Goal: Task Accomplishment & Management: Use online tool/utility

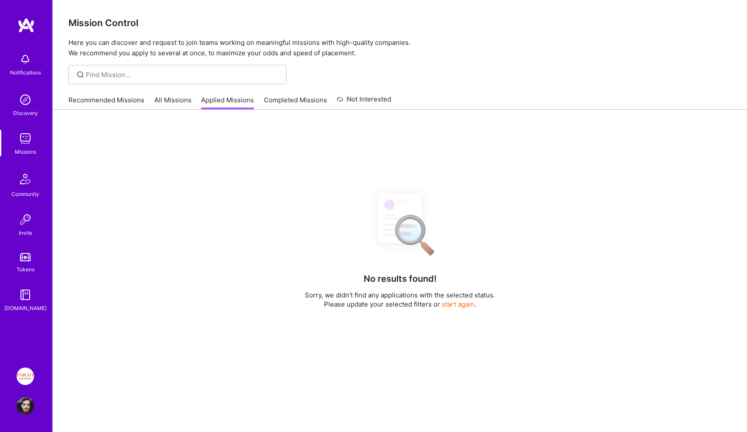
click at [112, 101] on link "Recommended Missions" at bounding box center [106, 102] width 76 height 14
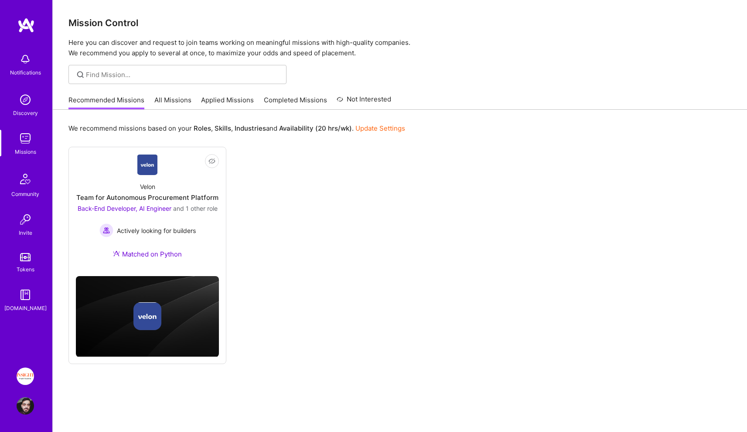
click at [210, 103] on link "Applied Missions" at bounding box center [227, 102] width 53 height 14
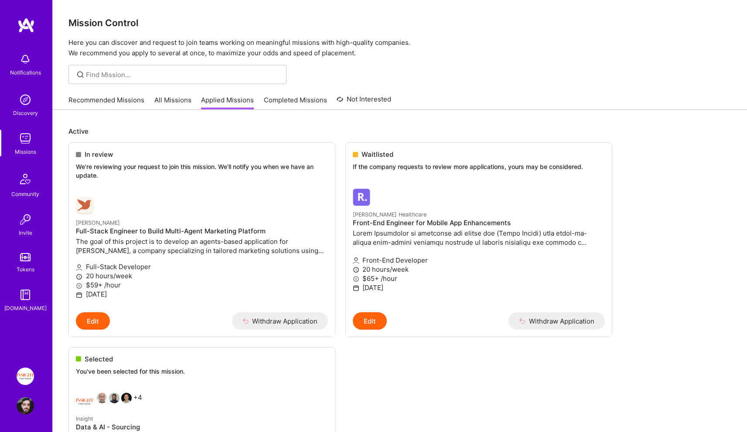
click at [31, 135] on img at bounding box center [25, 138] width 17 height 17
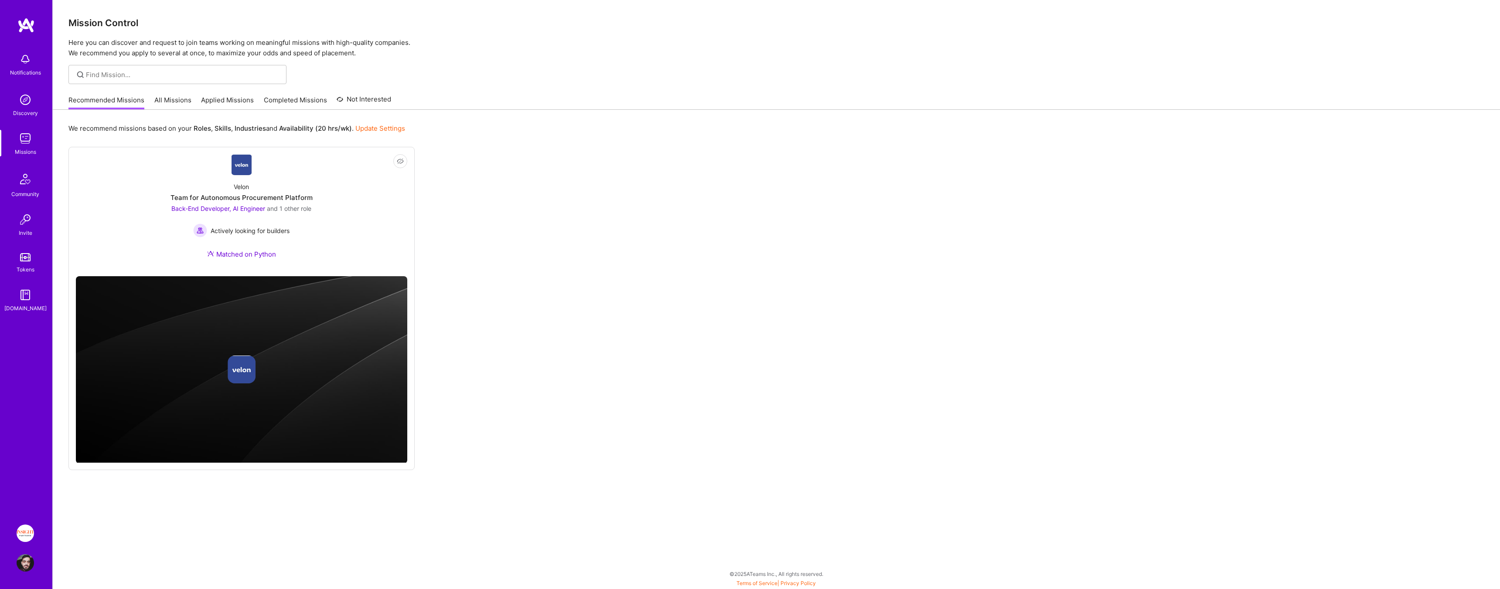
click at [746, 118] on div "We recommend missions based on your Roles , Skills , Industries and Availabilit…" at bounding box center [776, 346] width 1447 height 472
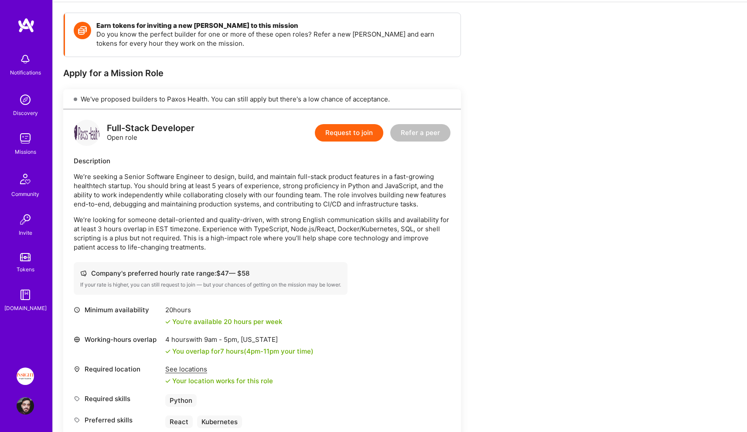
scroll to position [120, 0]
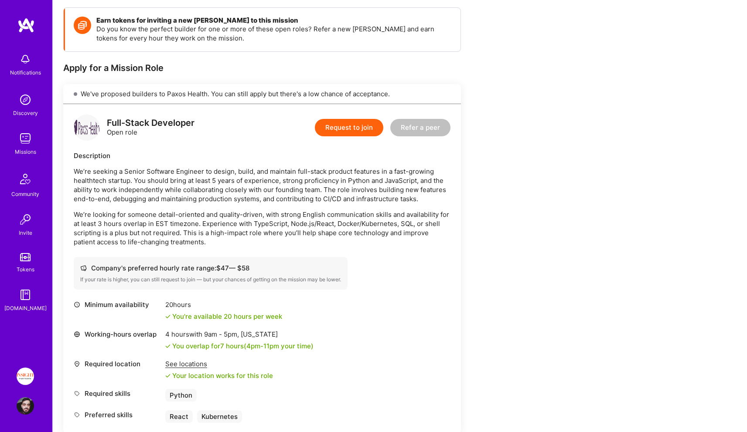
click at [249, 274] on div "Company's preferred hourly rate range: $ 47 — $ 58 If your rate is higher, you …" at bounding box center [211, 273] width 274 height 33
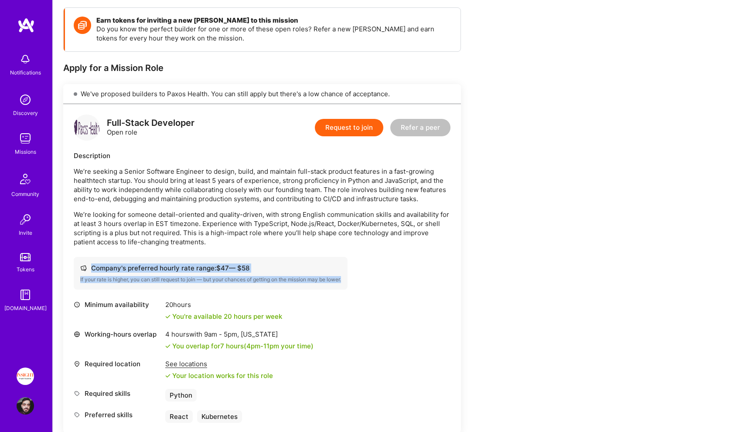
drag, startPoint x: 249, startPoint y: 274, endPoint x: 204, endPoint y: 268, distance: 45.4
click at [204, 268] on div "Company's preferred hourly rate range: $ 47 — $ 58 If your rate is higher, you …" at bounding box center [211, 273] width 274 height 33
click at [204, 268] on div "Company's preferred hourly rate range: $ 47 — $ 58" at bounding box center [210, 268] width 261 height 9
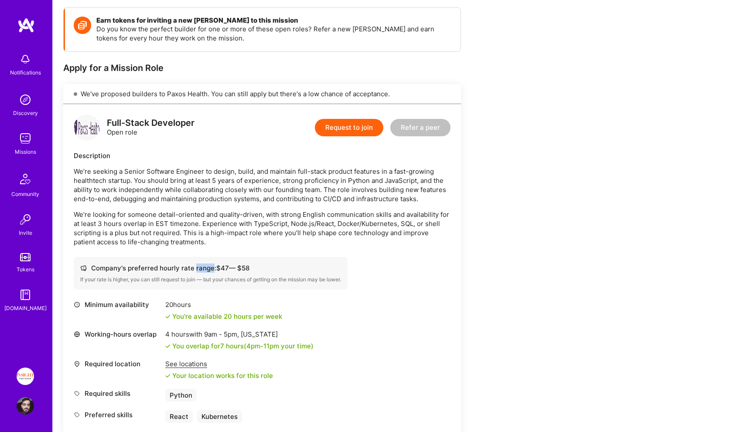
click at [204, 268] on div "Company's preferred hourly rate range: $ 47 — $ 58" at bounding box center [210, 268] width 261 height 9
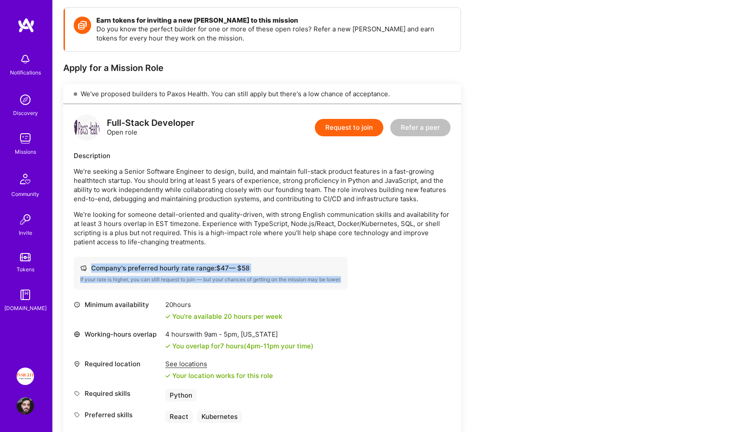
drag, startPoint x: 204, startPoint y: 268, endPoint x: 216, endPoint y: 281, distance: 17.9
click at [216, 281] on div "Company's preferred hourly rate range: $ 47 — $ 58 If your rate is higher, you …" at bounding box center [211, 273] width 274 height 33
click at [216, 281] on div "If your rate is higher, you can still request to join — but your chances of get…" at bounding box center [210, 279] width 261 height 7
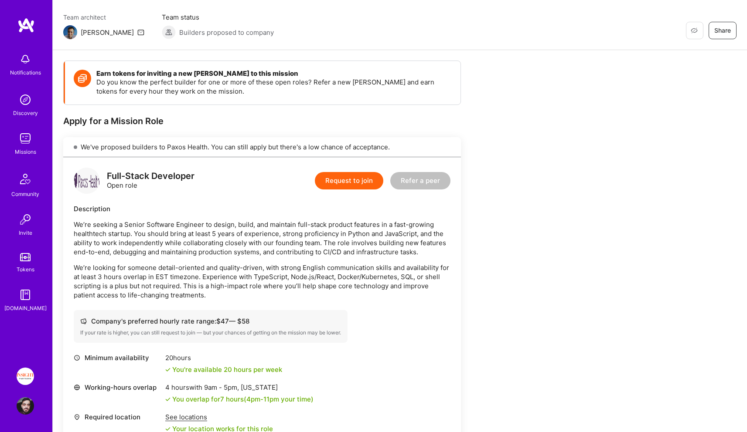
scroll to position [64, 0]
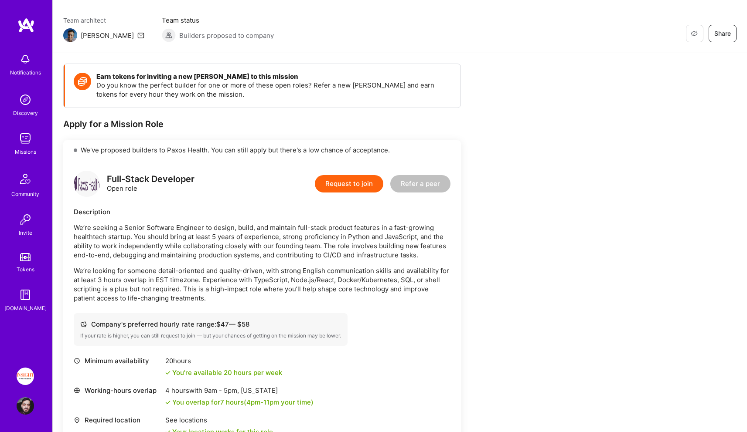
click at [111, 226] on p "We’re seeking a Senior Software Engineer to design, build, and maintain full-st…" at bounding box center [262, 241] width 377 height 37
drag, startPoint x: 111, startPoint y: 226, endPoint x: 205, endPoint y: 226, distance: 93.7
click at [205, 226] on p "We’re seeking a Senior Software Engineer to design, build, and maintain full-st…" at bounding box center [262, 241] width 377 height 37
drag, startPoint x: 205, startPoint y: 226, endPoint x: 123, endPoint y: 226, distance: 82.4
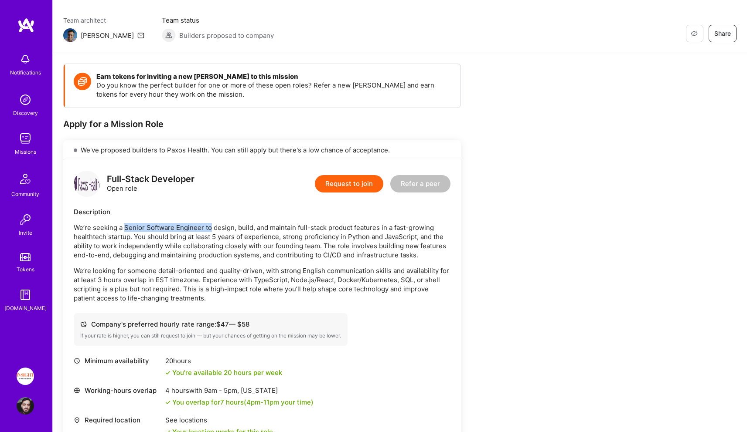
click at [123, 226] on p "We’re seeking a Senior Software Engineer to design, build, and maintain full-st…" at bounding box center [262, 241] width 377 height 37
drag, startPoint x: 123, startPoint y: 226, endPoint x: 342, endPoint y: 226, distance: 219.7
click at [341, 226] on p "We’re seeking a Senior Software Engineer to design, build, and maintain full-st…" at bounding box center [262, 241] width 377 height 37
click at [342, 226] on p "We’re seeking a Senior Software Engineer to design, build, and maintain full-st…" at bounding box center [262, 241] width 377 height 37
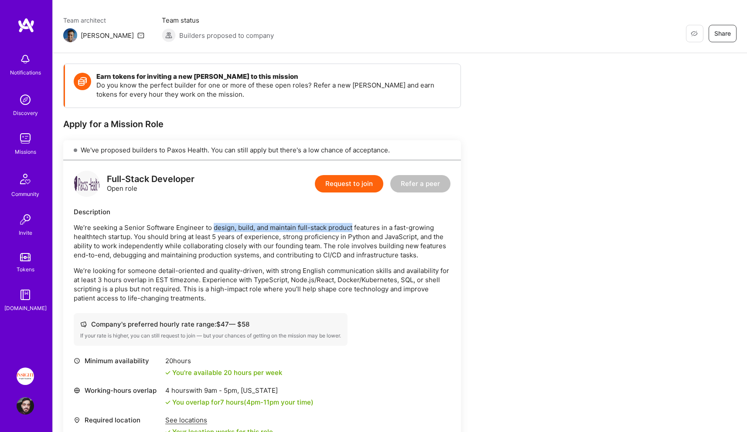
drag, startPoint x: 342, startPoint y: 226, endPoint x: 189, endPoint y: 226, distance: 153.0
click at [208, 226] on p "We’re seeking a Senior Software Engineer to design, build, and maintain full-st…" at bounding box center [262, 241] width 377 height 37
click at [182, 226] on p "We’re seeking a Senior Software Engineer to design, build, and maintain full-st…" at bounding box center [262, 241] width 377 height 37
drag, startPoint x: 150, startPoint y: 150, endPoint x: 109, endPoint y: 150, distance: 40.5
click at [110, 150] on div "We've proposed builders to Paxos Health. You can still apply but there's a low …" at bounding box center [262, 150] width 398 height 20
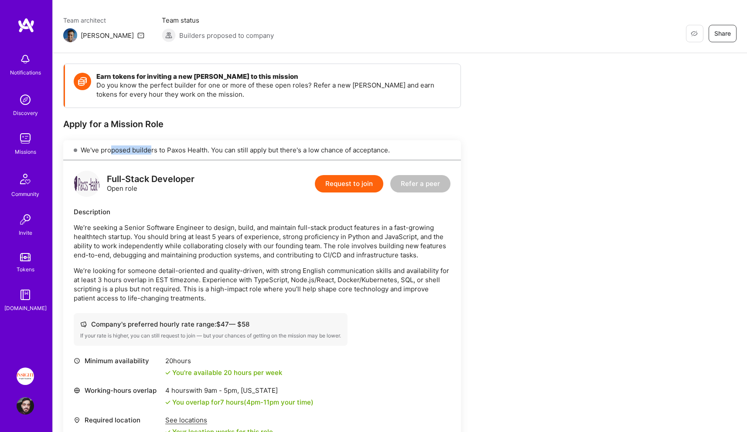
click at [109, 150] on div "We've proposed builders to Paxos Health. You can still apply but there's a low …" at bounding box center [262, 150] width 398 height 20
drag, startPoint x: 109, startPoint y: 150, endPoint x: 313, endPoint y: 150, distance: 203.6
click at [313, 150] on div "We've proposed builders to Paxos Health. You can still apply but there's a low …" at bounding box center [262, 150] width 398 height 20
drag, startPoint x: 313, startPoint y: 150, endPoint x: 217, endPoint y: 150, distance: 95.9
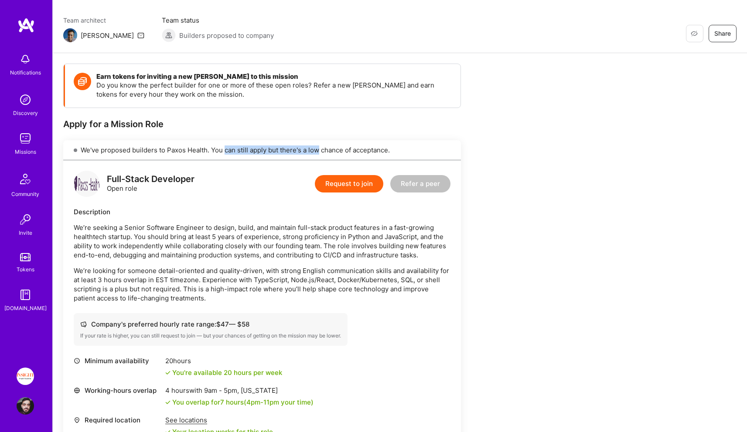
click at [217, 150] on div "We've proposed builders to Paxos Health. You can still apply but there's a low …" at bounding box center [262, 150] width 398 height 20
click at [214, 150] on div "We've proposed builders to Paxos Health. You can still apply but there's a low …" at bounding box center [262, 150] width 398 height 20
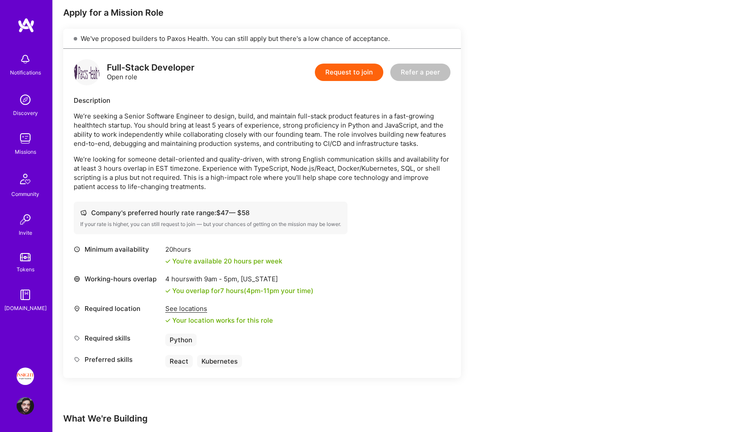
scroll to position [167, 0]
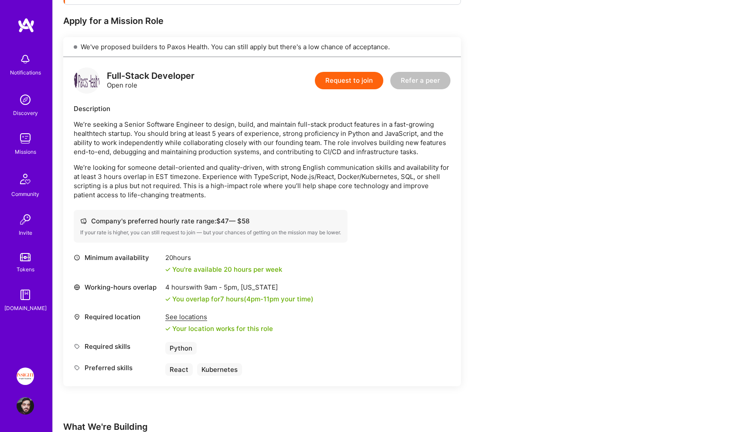
click at [207, 183] on p "We’re looking for someone detail-oriented and quality-driven, with strong Engli…" at bounding box center [262, 181] width 377 height 37
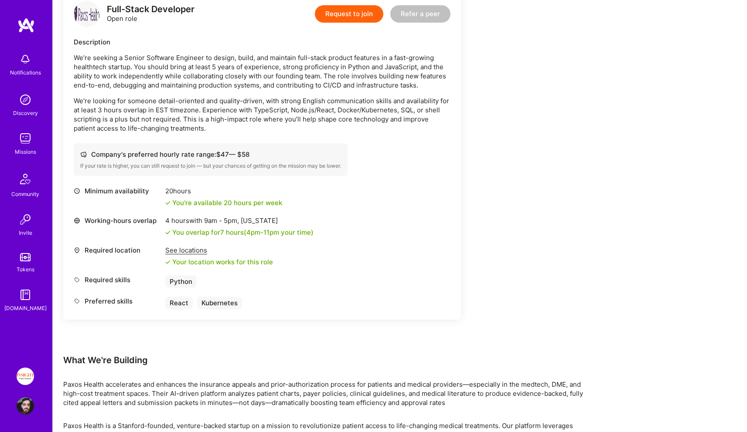
scroll to position [231, 0]
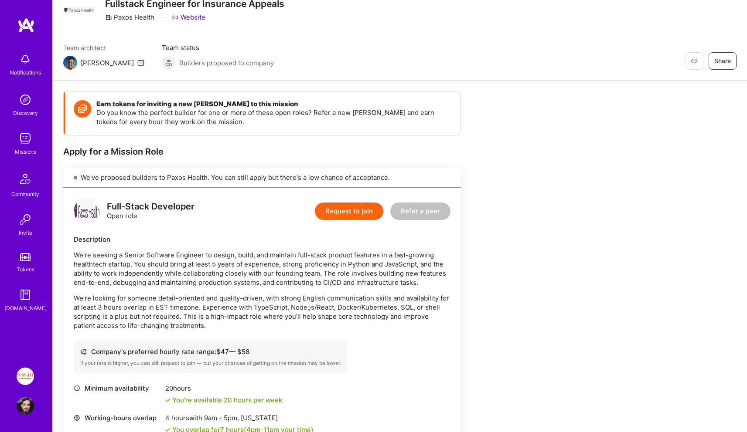
click at [336, 302] on p "We’re looking for someone detail-oriented and quality-driven, with strong Engli…" at bounding box center [262, 312] width 377 height 37
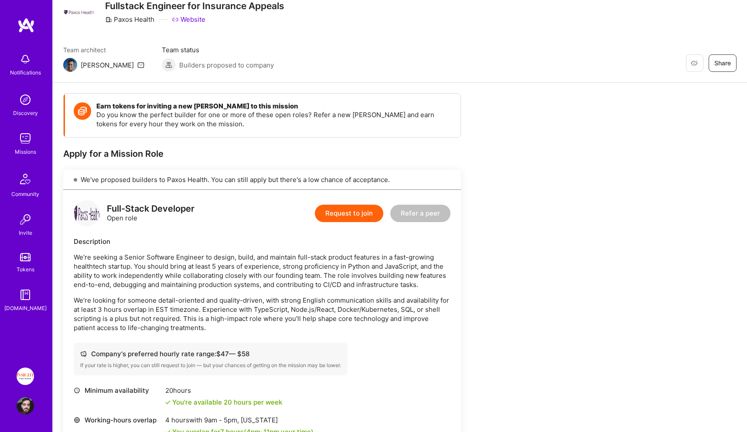
scroll to position [34, 0]
click at [336, 302] on p "We’re looking for someone detail-oriented and quality-driven, with strong Engli…" at bounding box center [262, 314] width 377 height 37
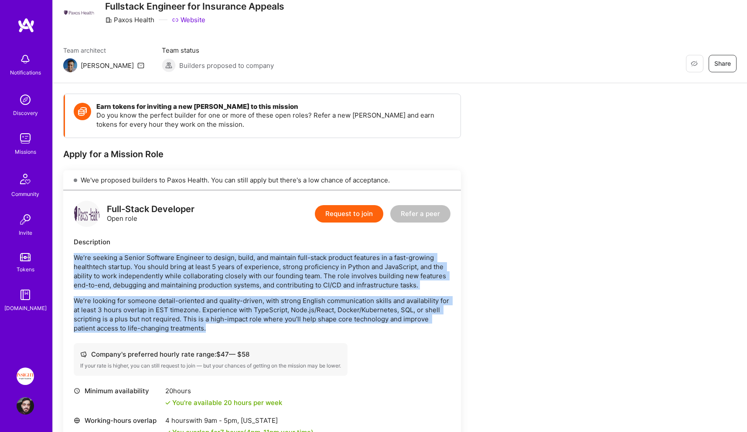
drag, startPoint x: 336, startPoint y: 302, endPoint x: 333, endPoint y: 268, distance: 34.6
click at [333, 268] on div "We’re seeking a Senior Software Engineer to design, build, and maintain full-st…" at bounding box center [262, 293] width 377 height 80
click at [333, 268] on p "We’re seeking a Senior Software Engineer to design, build, and maintain full-st…" at bounding box center [262, 271] width 377 height 37
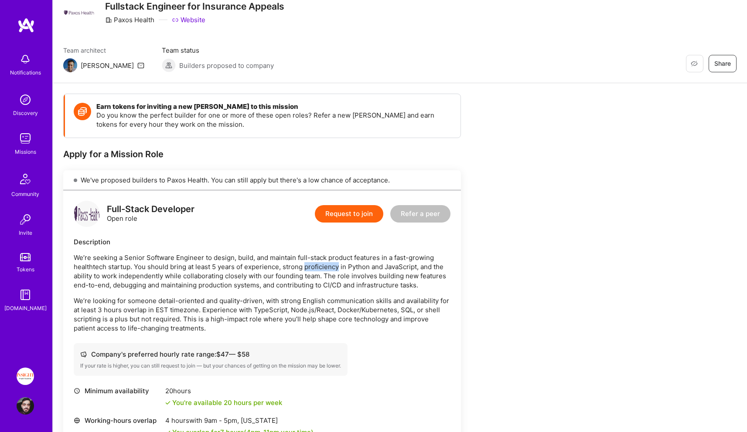
click at [333, 268] on p "We’re seeking a Senior Software Engineer to design, build, and maintain full-st…" at bounding box center [262, 271] width 377 height 37
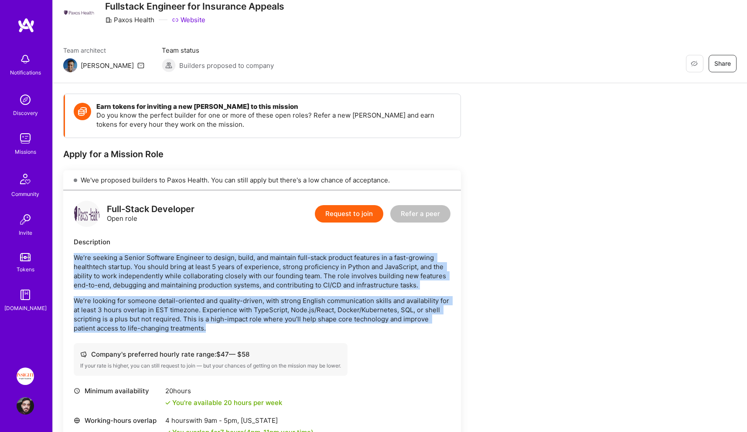
drag, startPoint x: 333, startPoint y: 268, endPoint x: 338, endPoint y: 296, distance: 29.2
click at [338, 296] on div "We’re seeking a Senior Software Engineer to design, build, and maintain full-st…" at bounding box center [262, 293] width 377 height 80
click at [338, 296] on p "We’re looking for someone detail-oriented and quality-driven, with strong Engli…" at bounding box center [262, 314] width 377 height 37
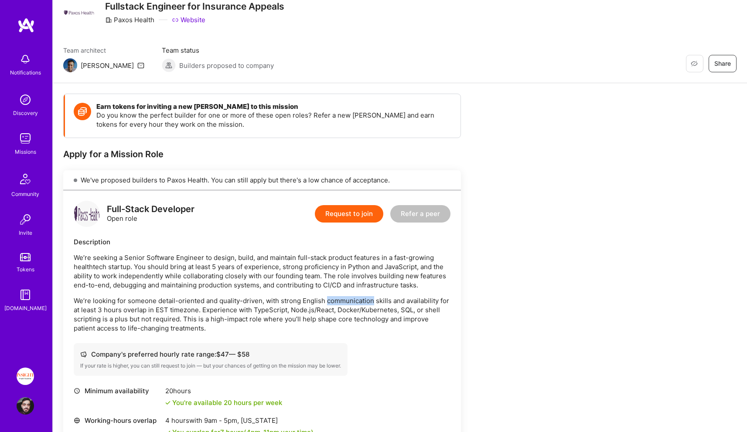
click at [338, 296] on p "We’re looking for someone detail-oriented and quality-driven, with strong Engli…" at bounding box center [262, 314] width 377 height 37
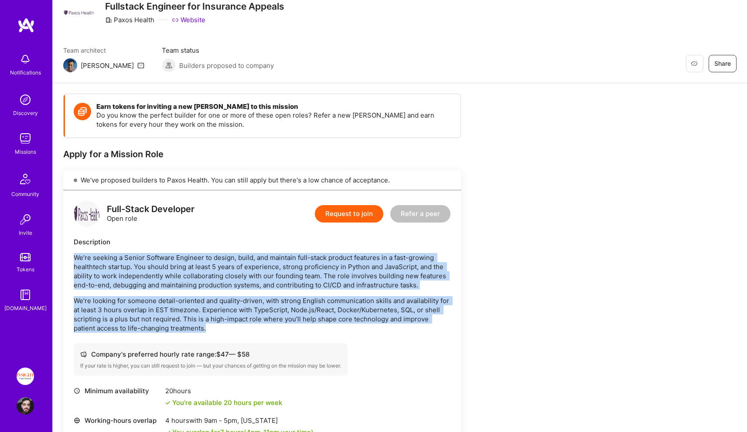
drag, startPoint x: 338, startPoint y: 296, endPoint x: 327, endPoint y: 275, distance: 24.6
click at [327, 275] on div "We’re seeking a Senior Software Engineer to design, build, and maintain full-st…" at bounding box center [262, 293] width 377 height 80
click at [327, 275] on p "We’re seeking a Senior Software Engineer to design, build, and maintain full-st…" at bounding box center [262, 271] width 377 height 37
